Goal: Find specific page/section: Find specific page/section

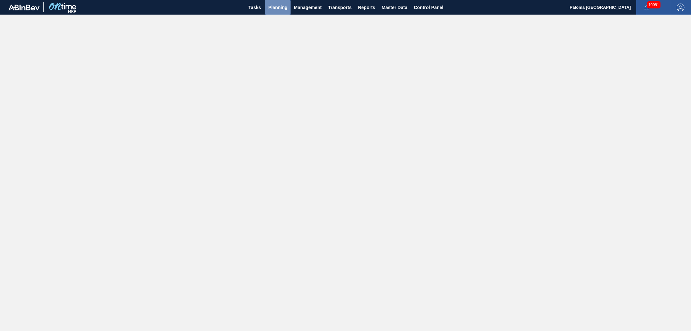
click at [281, 6] on span "Planning" at bounding box center [277, 8] width 19 height 8
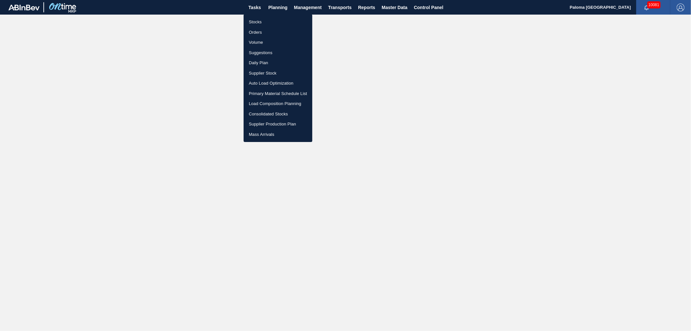
click at [391, 8] on div at bounding box center [345, 165] width 691 height 331
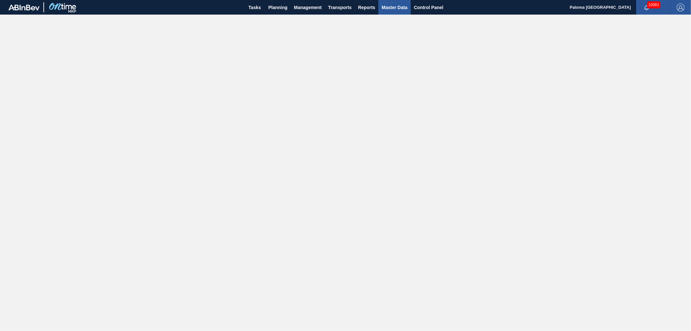
click at [391, 6] on span "Master Data" at bounding box center [395, 8] width 26 height 8
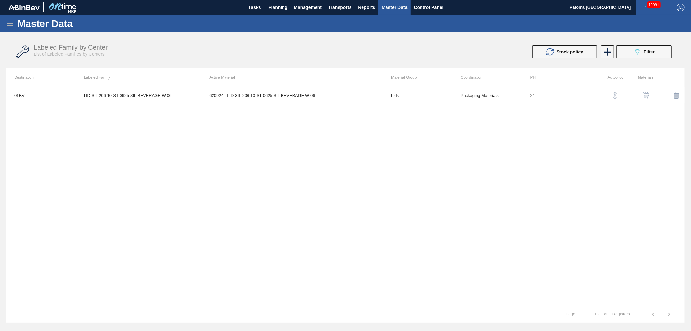
click at [12, 23] on icon at bounding box center [10, 24] width 6 height 4
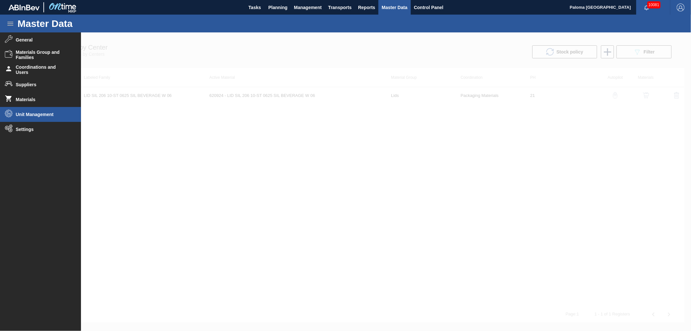
click at [29, 113] on span "Unit Management" at bounding box center [42, 114] width 53 height 5
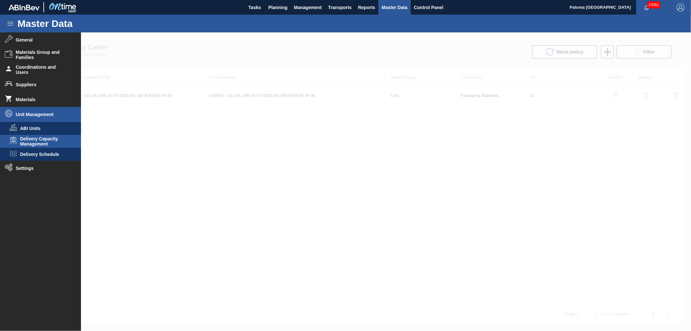
click at [38, 137] on span "Delivery Capacity Management" at bounding box center [45, 141] width 50 height 10
